Goal: Navigation & Orientation: Go to known website

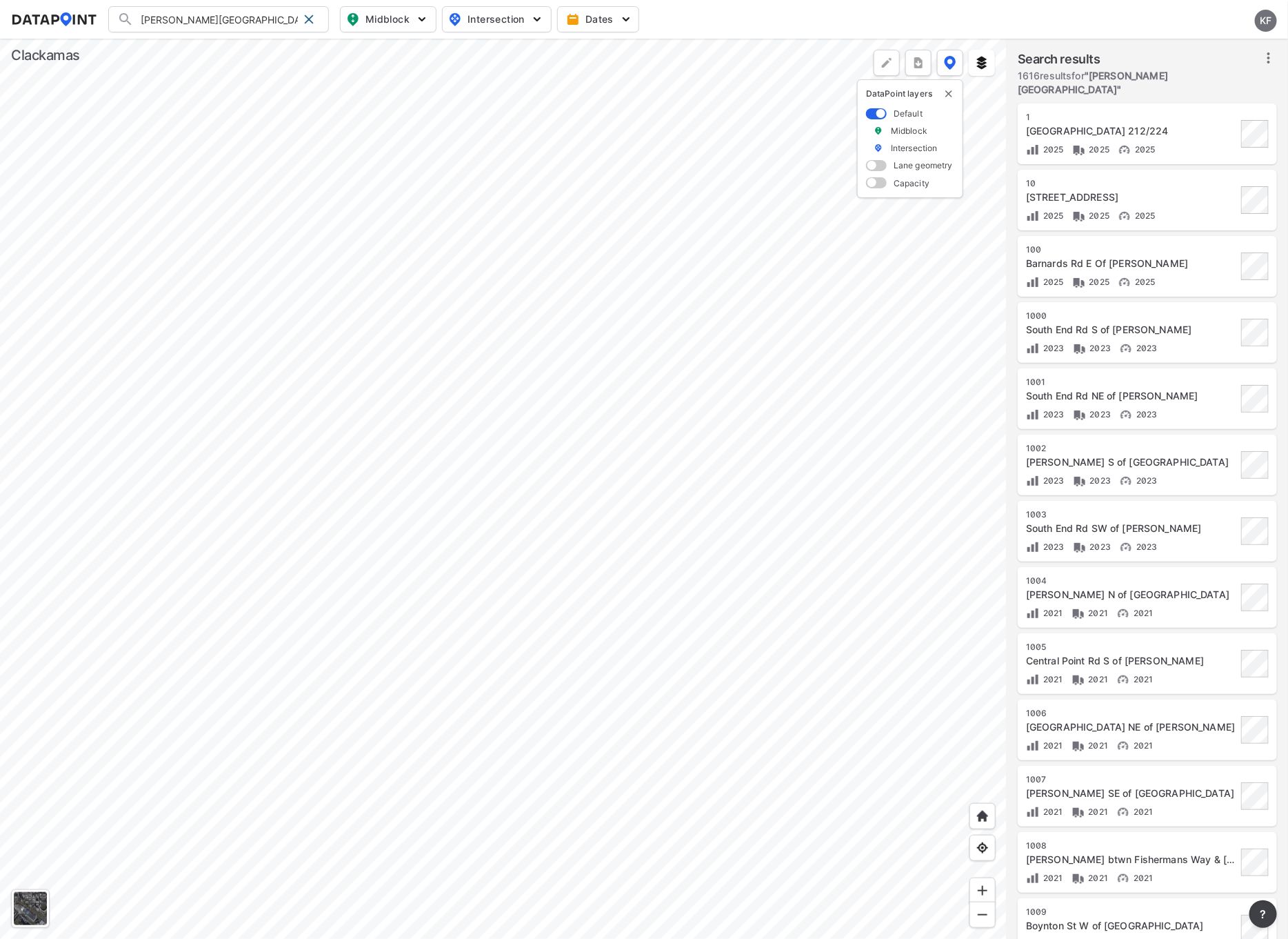
click at [272, 485] on div at bounding box center [504, 489] width 1007 height 901
click at [320, 323] on div at bounding box center [504, 489] width 1007 height 901
click at [226, 938] on div at bounding box center [504, 489] width 1007 height 901
click at [288, 818] on div at bounding box center [504, 489] width 1007 height 901
click at [644, 285] on div at bounding box center [504, 489] width 1007 height 901
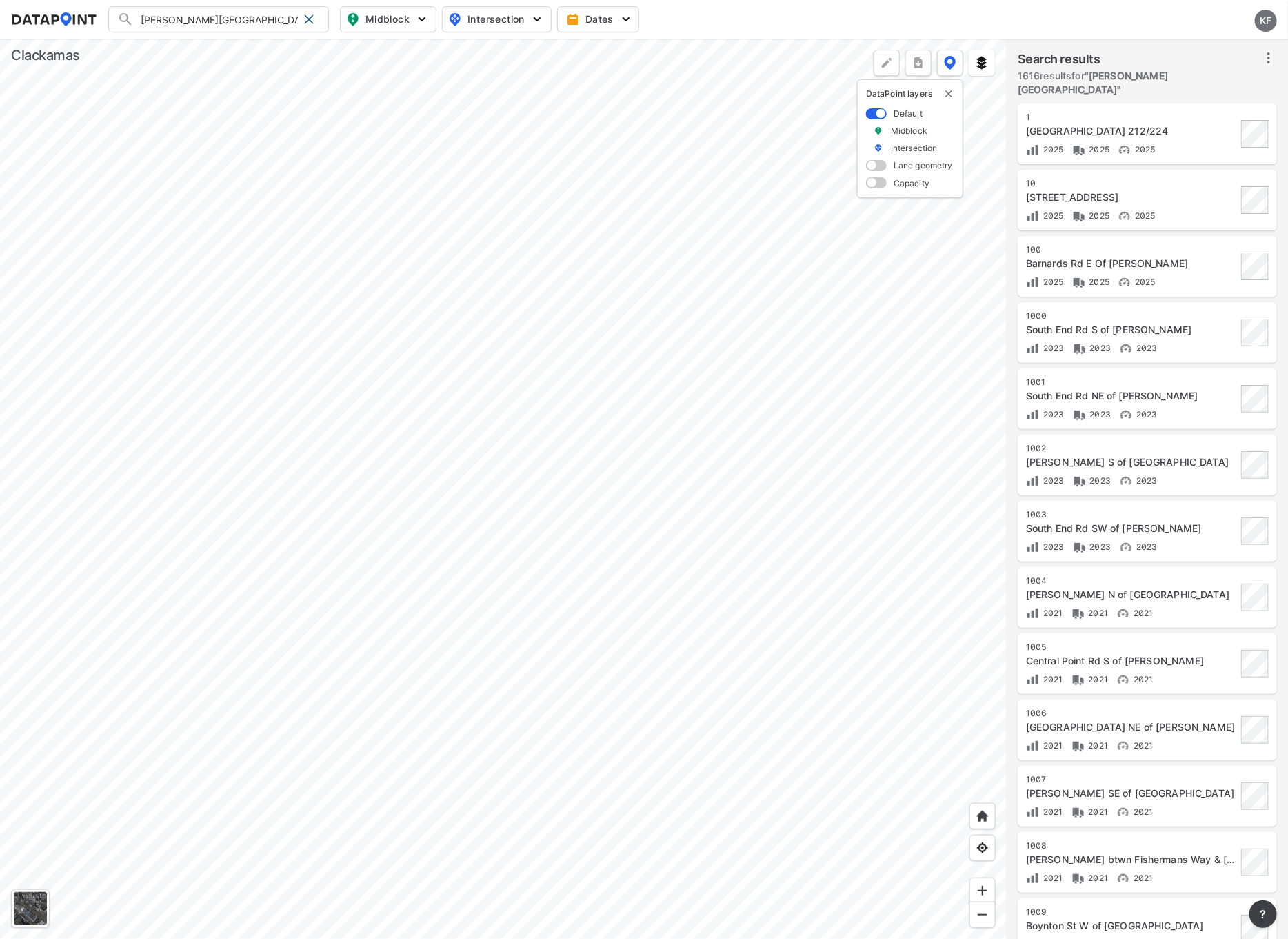
click at [601, 510] on div at bounding box center [504, 489] width 1007 height 901
click at [609, 521] on div at bounding box center [504, 489] width 1007 height 901
